Goal: Task Accomplishment & Management: Complete application form

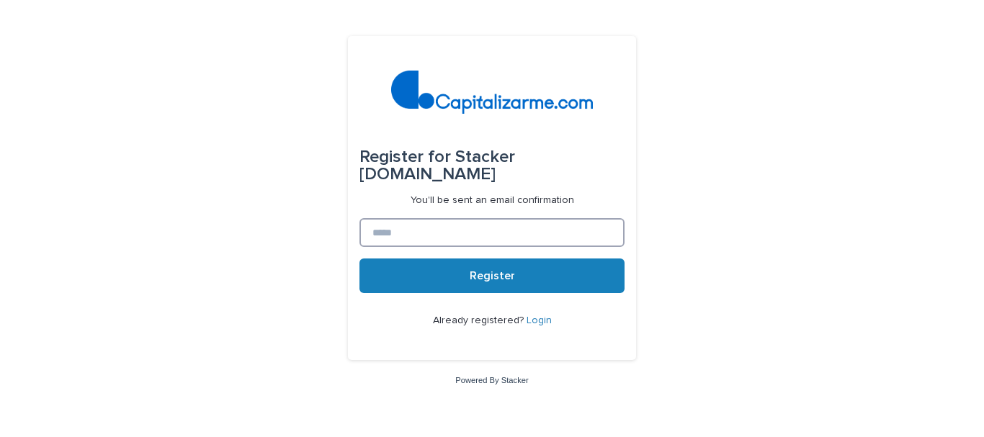
paste input "**********"
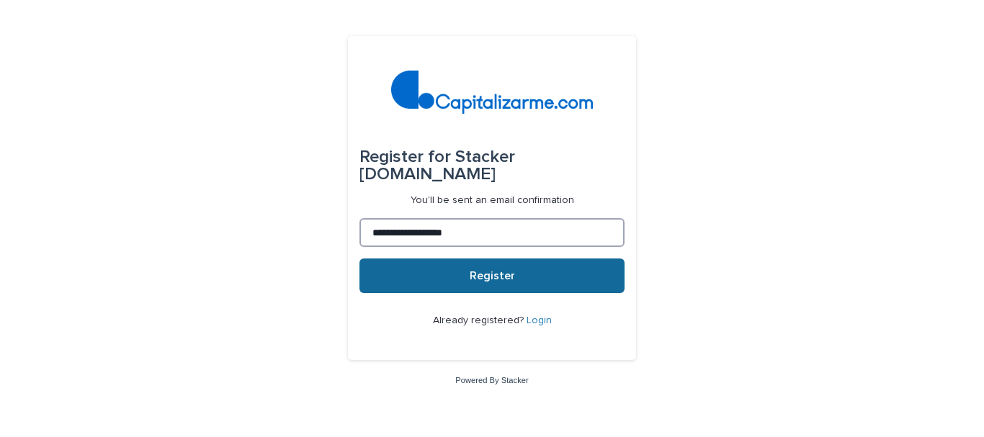
type input "**********"
click at [409, 268] on button "Register" at bounding box center [491, 276] width 265 height 35
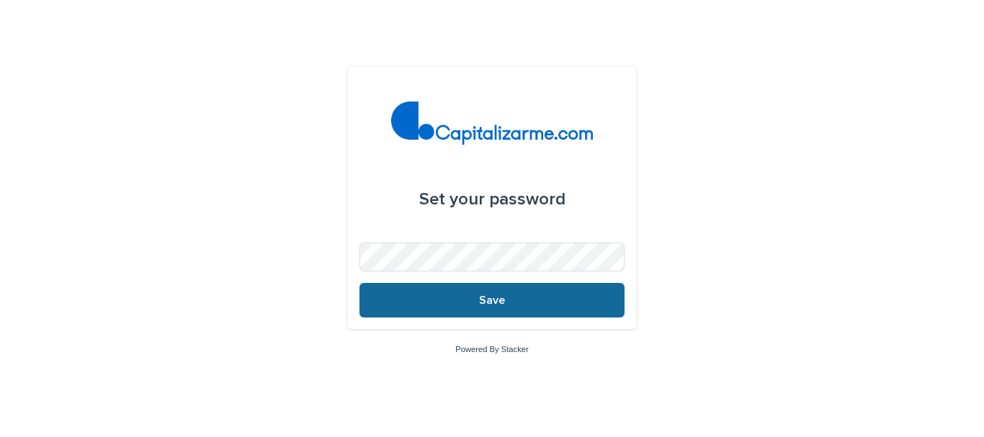
click at [501, 295] on span "Save" at bounding box center [492, 301] width 26 height 12
